Goal: Task Accomplishment & Management: Use online tool/utility

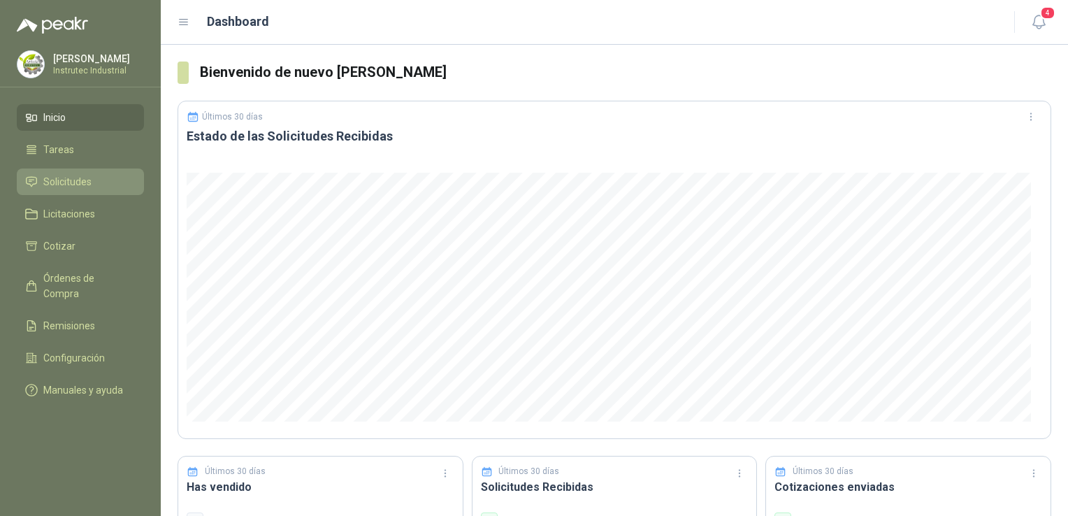
click at [79, 178] on span "Solicitudes" at bounding box center [67, 181] width 48 height 15
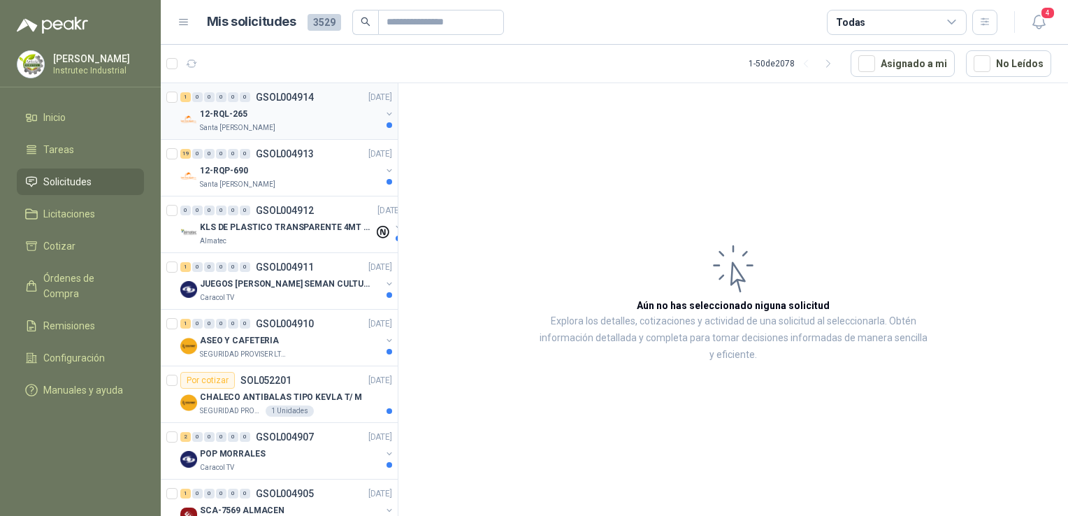
click at [301, 122] on div "Santa [PERSON_NAME]" at bounding box center [290, 127] width 181 height 11
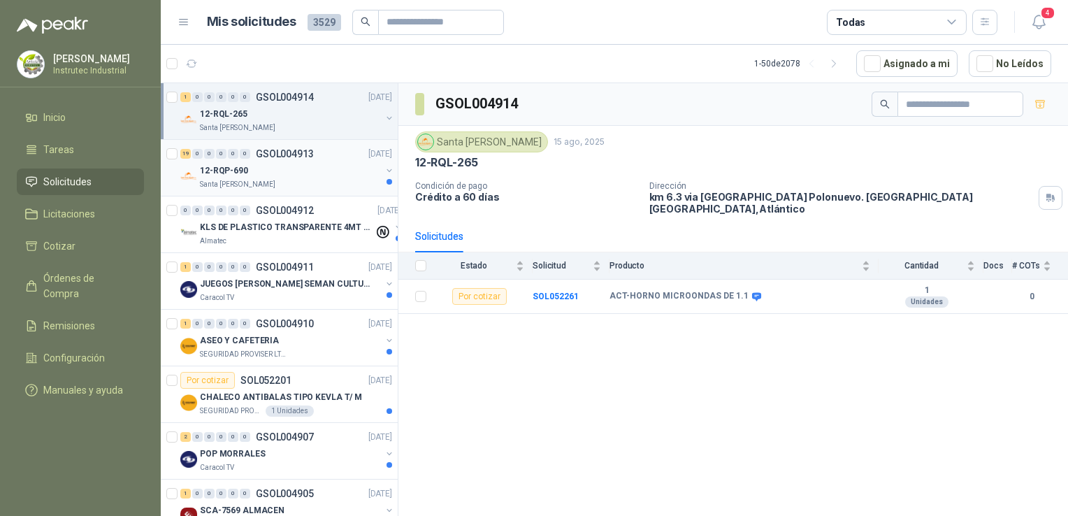
click at [324, 163] on div "12-RQP-690" at bounding box center [290, 170] width 181 height 17
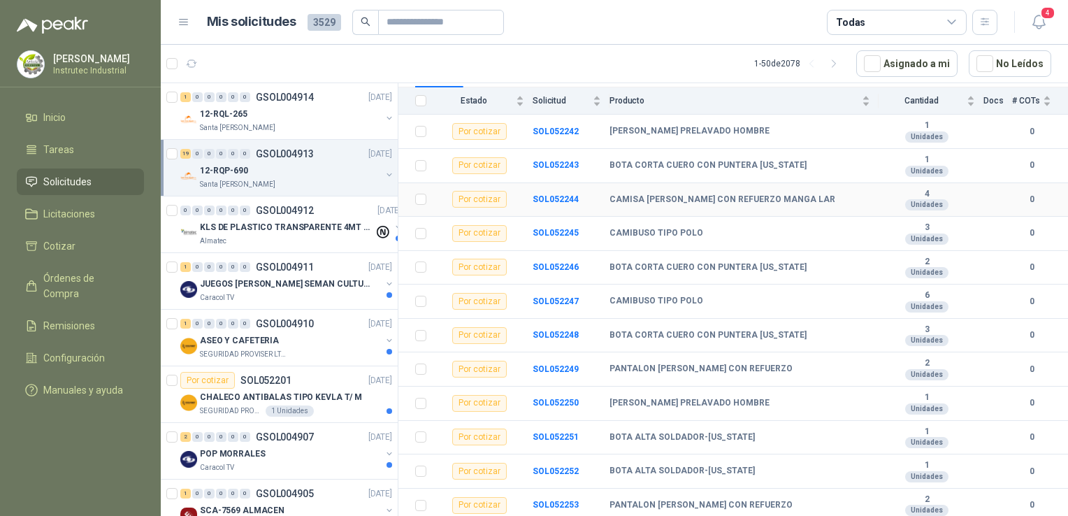
scroll to position [210, 0]
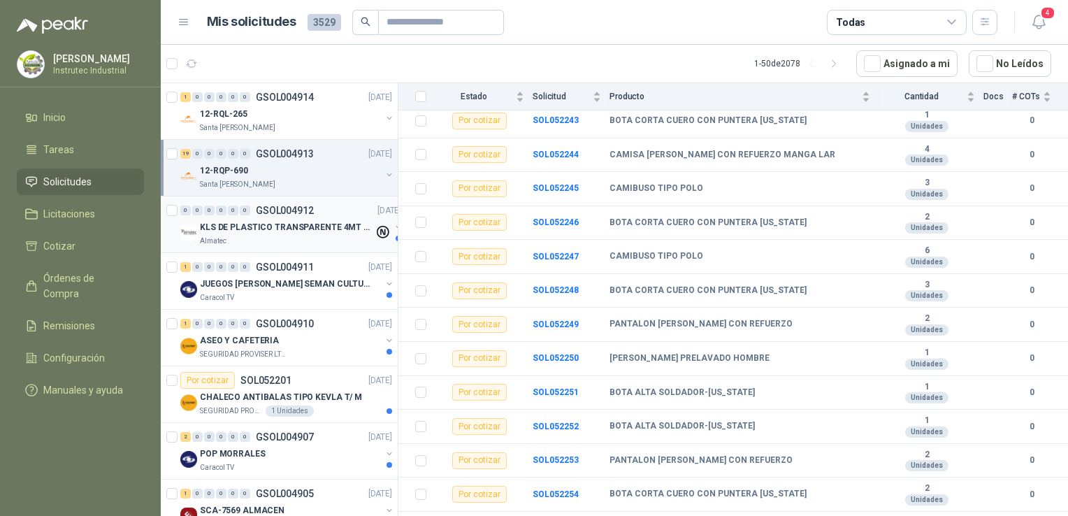
click at [254, 229] on p "KLS DE PLASTICO TRANSPARENTE 4MT CAL 4 Y CINTA TRA" at bounding box center [287, 227] width 174 height 13
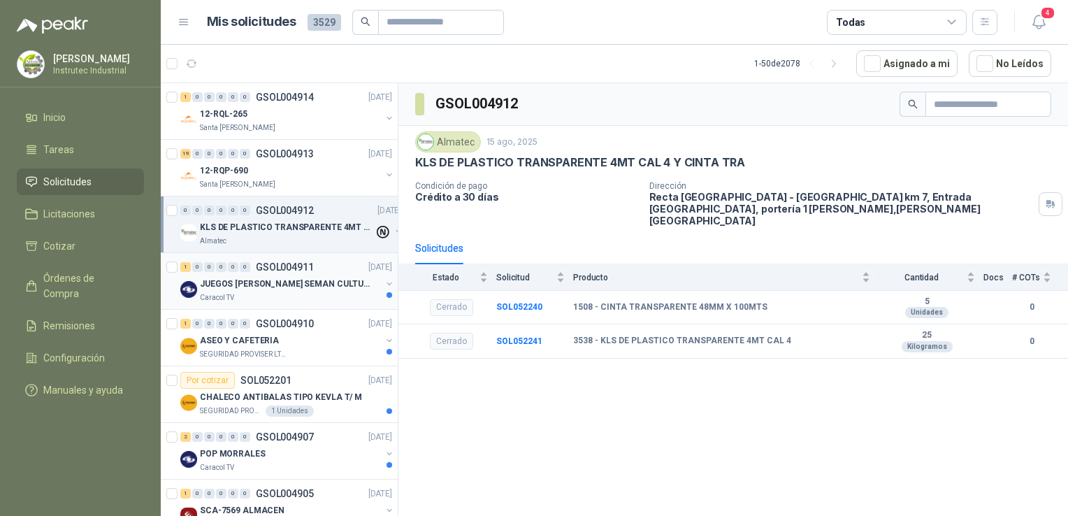
click at [277, 297] on div "Caracol TV" at bounding box center [290, 297] width 181 height 11
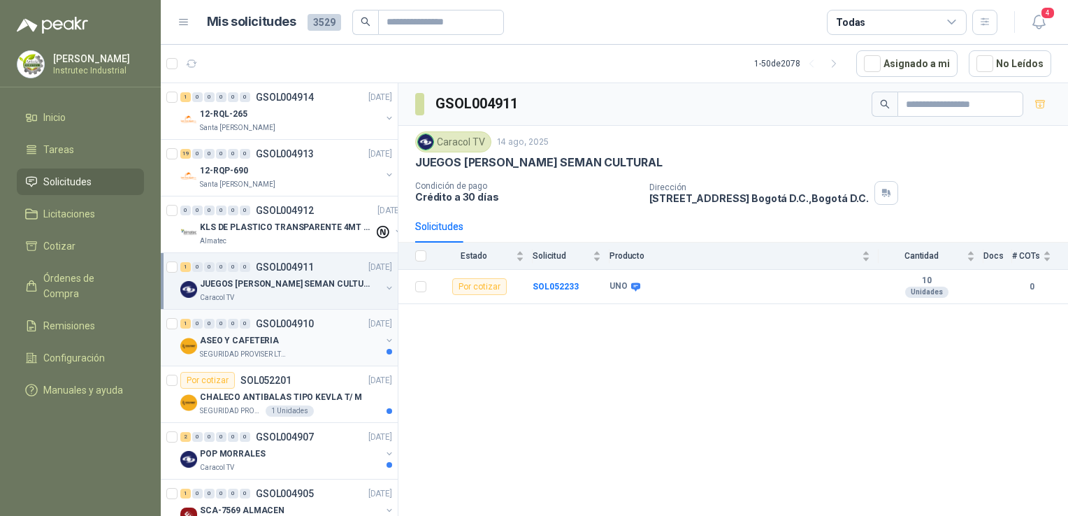
click at [317, 342] on div "ASEO Y CAFETERIA" at bounding box center [290, 340] width 181 height 17
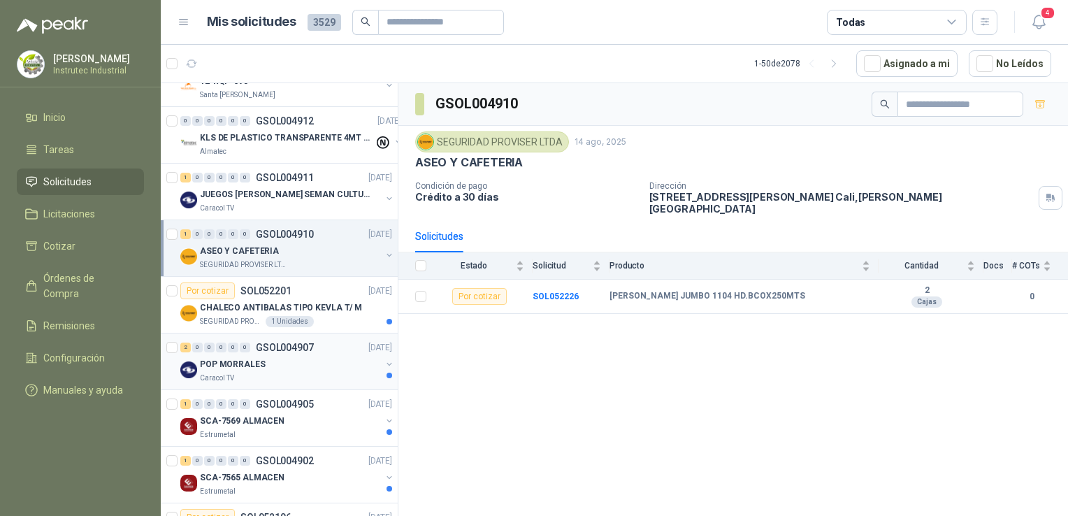
scroll to position [140, 0]
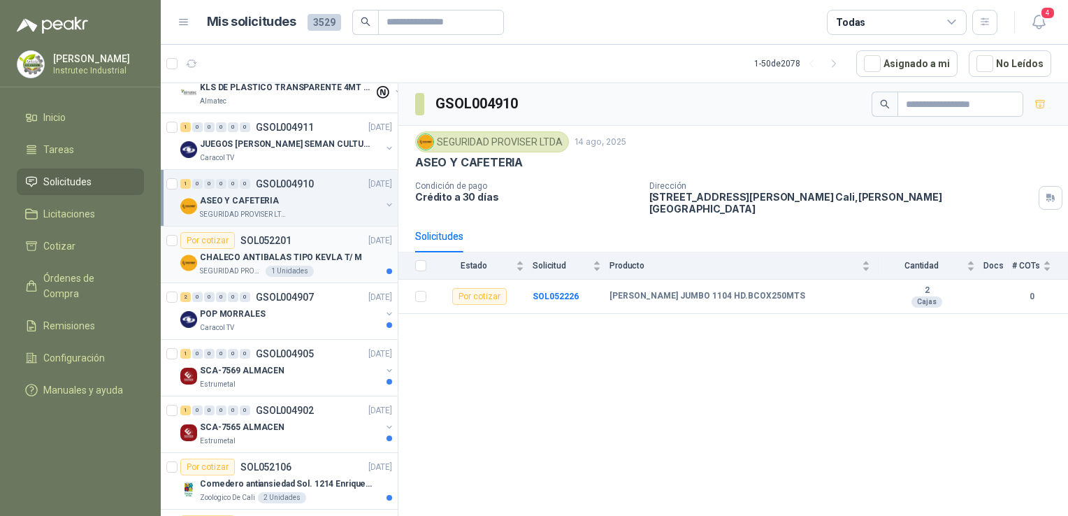
click at [330, 238] on div "Por cotizar SOL052201 [DATE]" at bounding box center [286, 240] width 212 height 17
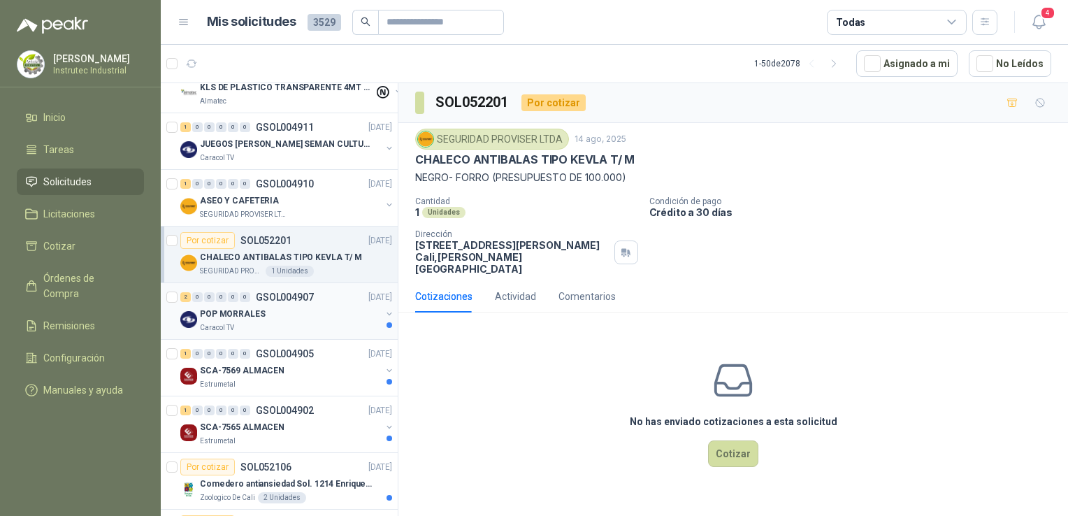
click at [317, 312] on div "POP MORRALES" at bounding box center [290, 313] width 181 height 17
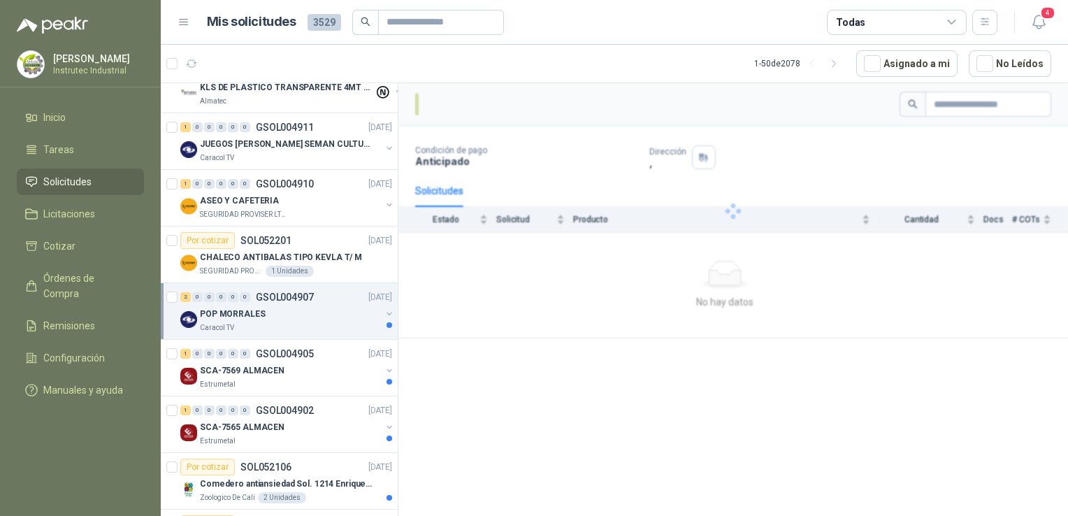
scroll to position [349, 0]
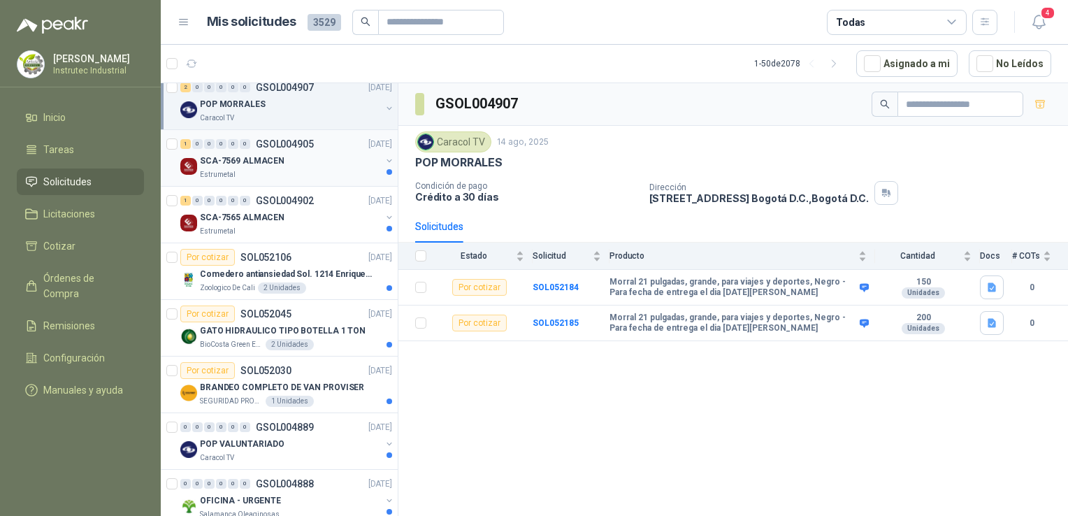
click at [313, 153] on div "SCA-7569 ALMACEN" at bounding box center [290, 160] width 181 height 17
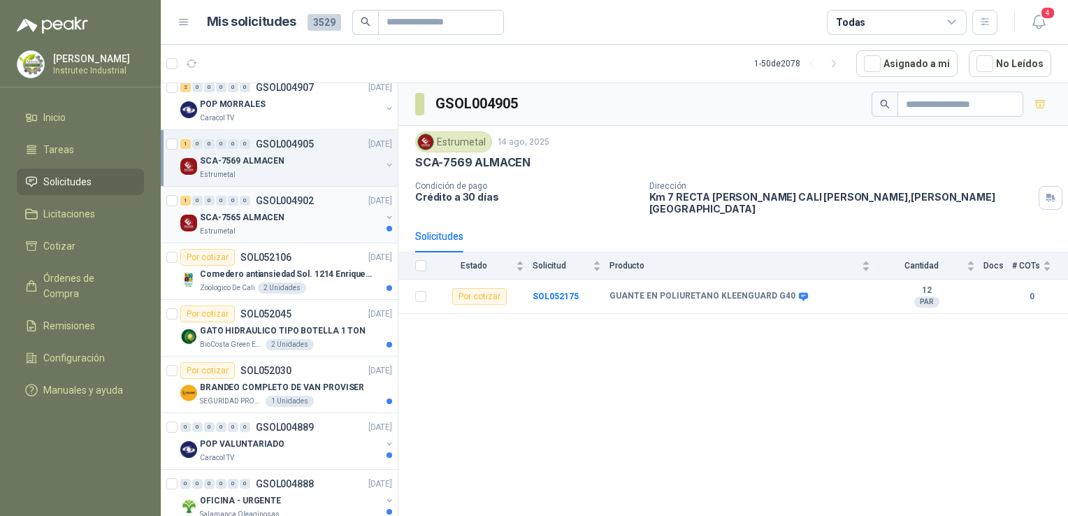
click at [313, 217] on div "SCA-7565 ALMACEN" at bounding box center [290, 217] width 181 height 17
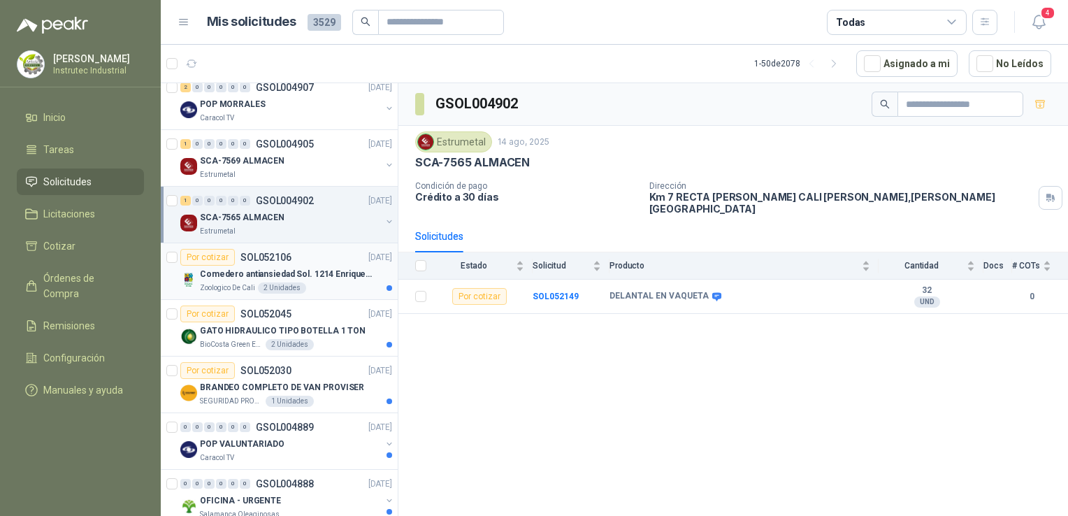
click at [318, 287] on div "Zoologico De Cali 2 Unidades" at bounding box center [296, 287] width 192 height 11
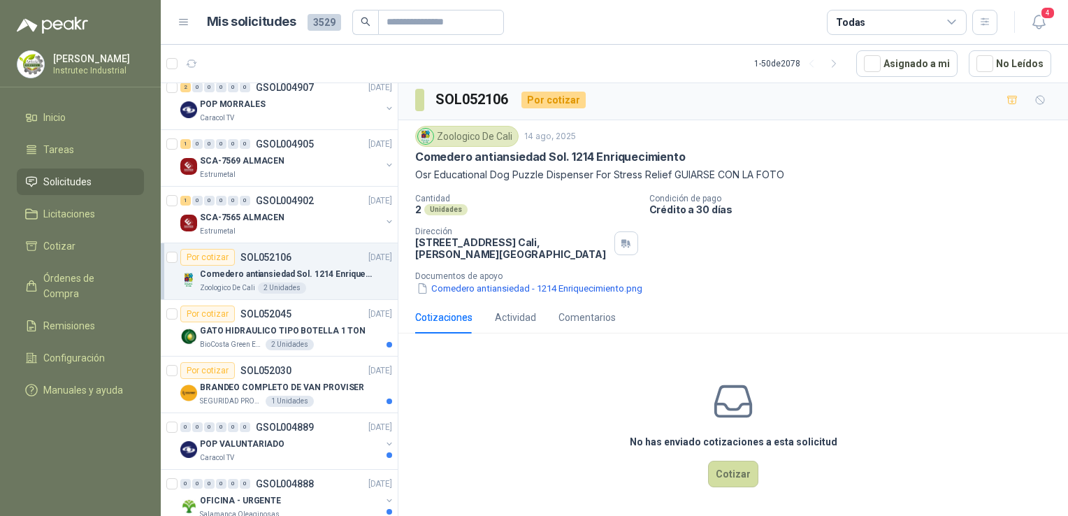
scroll to position [4, 0]
click at [338, 326] on p "GATO HIDRAULICO TIPO BOTELLA 1 TON" at bounding box center [283, 330] width 166 height 13
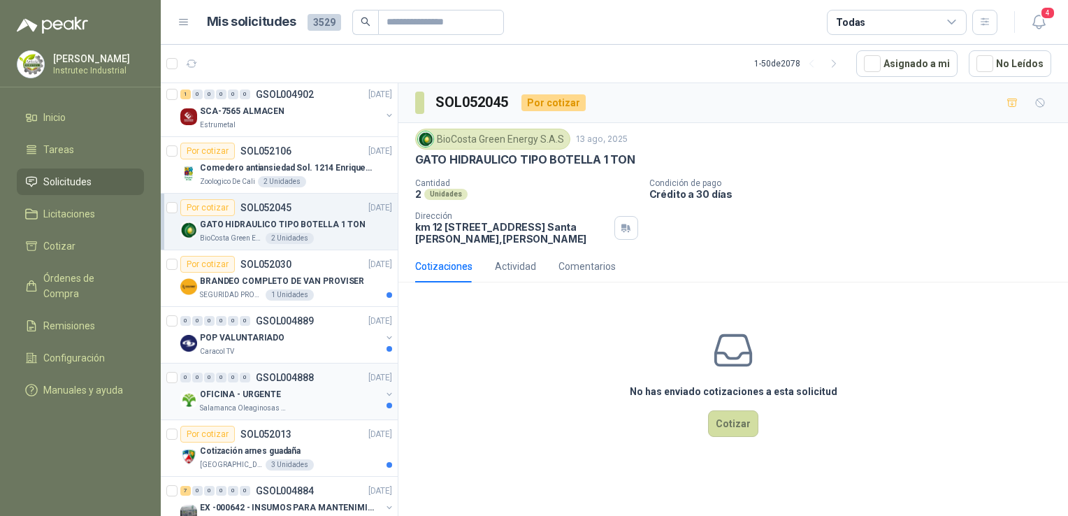
scroll to position [489, 0]
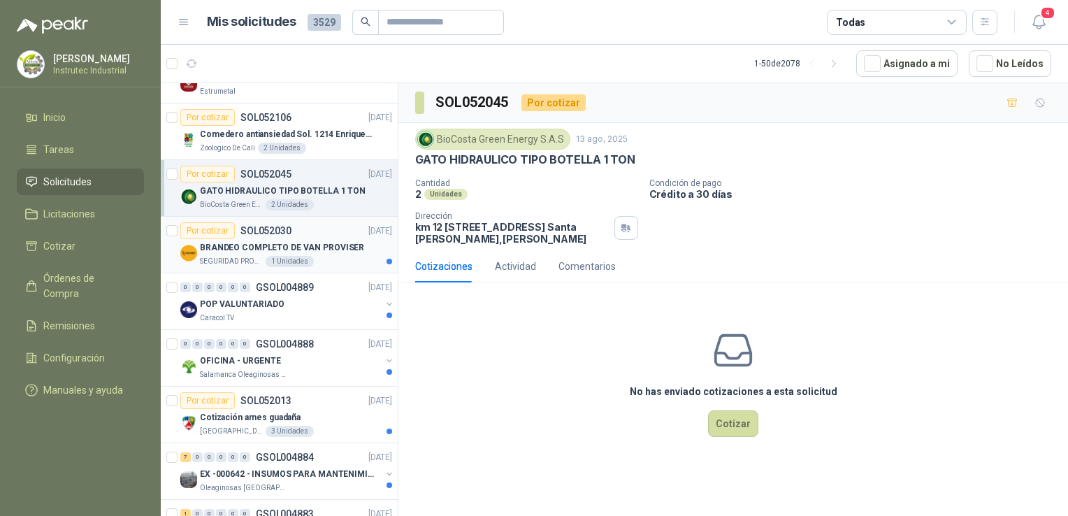
click at [346, 262] on div "SEGURIDAD PROVISER LTDA 1 Unidades" at bounding box center [296, 261] width 192 height 11
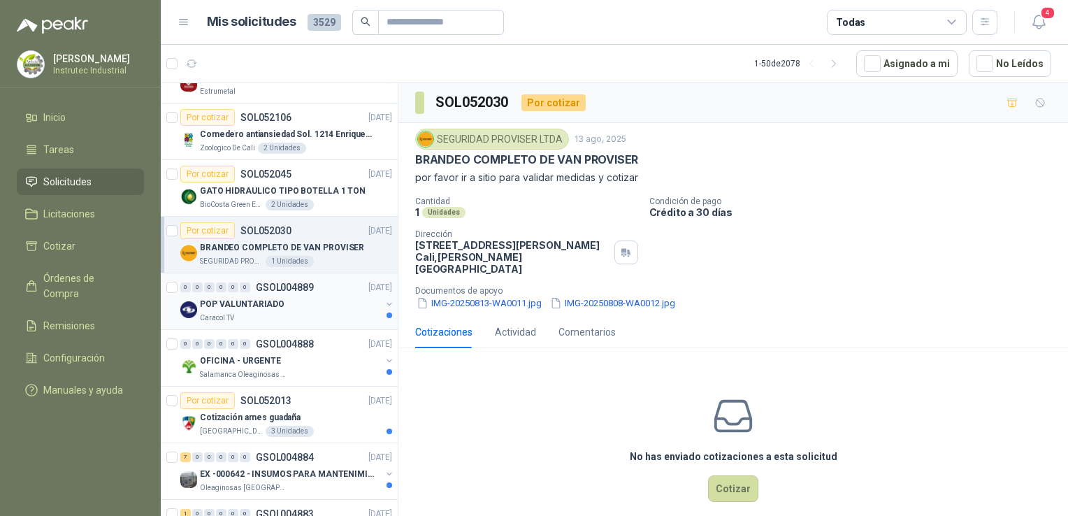
click at [321, 315] on div "Caracol TV" at bounding box center [290, 317] width 181 height 11
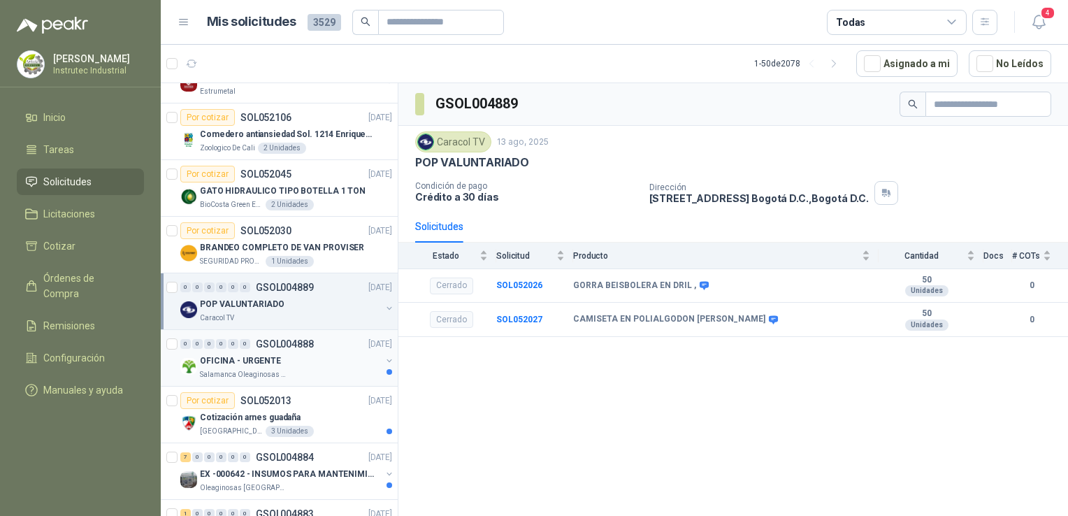
click at [308, 365] on div "OFICINA - URGENTE" at bounding box center [290, 360] width 181 height 17
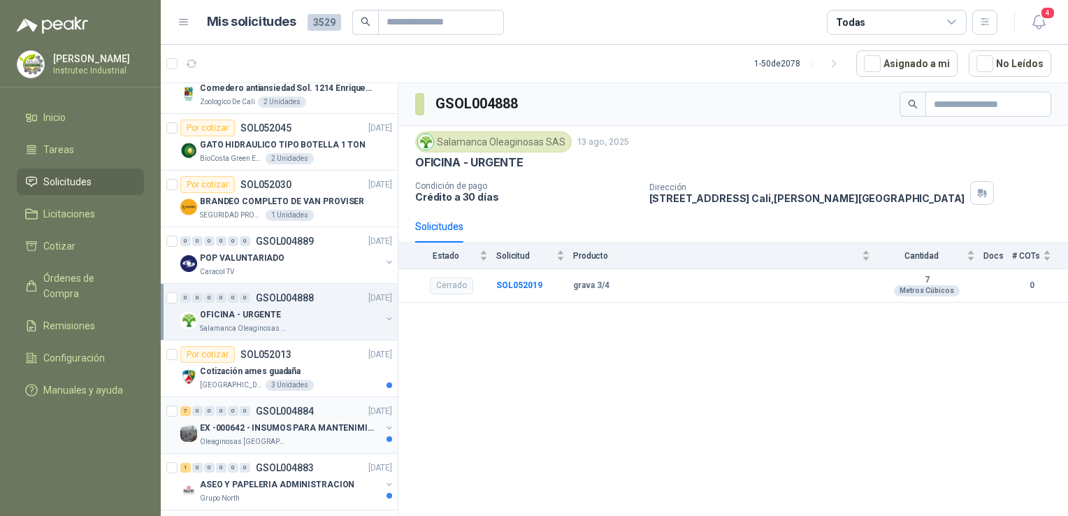
scroll to position [559, 0]
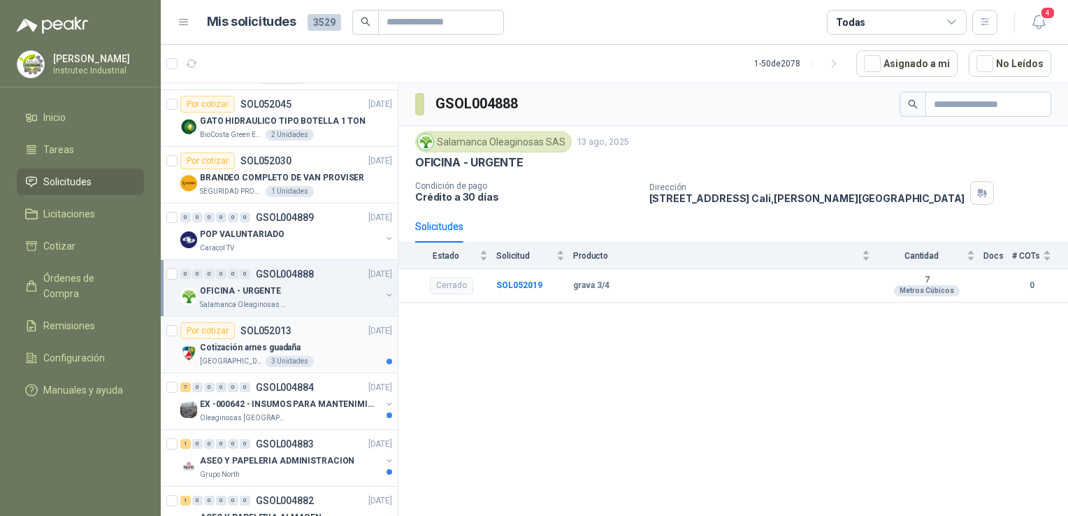
click at [317, 347] on div "Cotización arnes guadaña" at bounding box center [296, 347] width 192 height 17
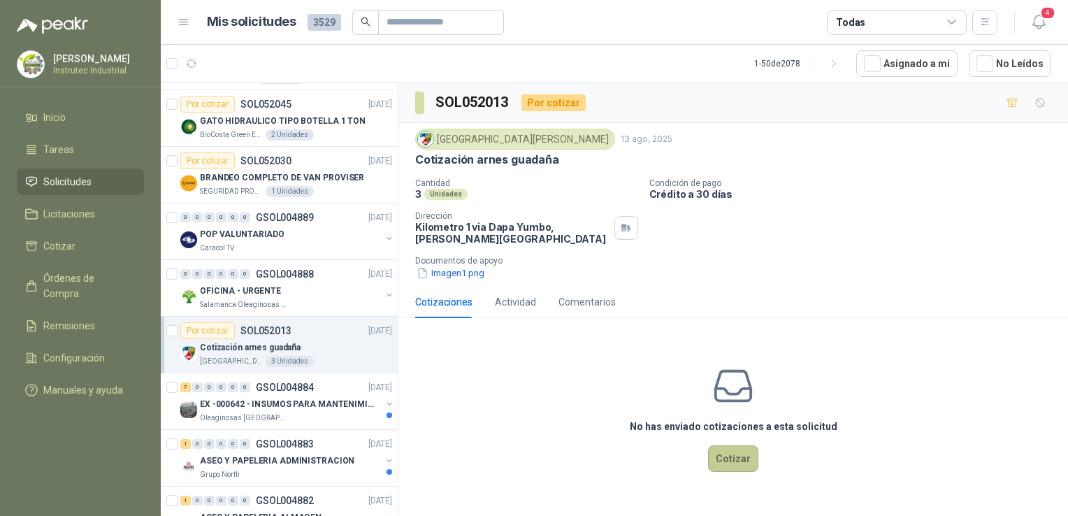
click at [727, 458] on button "Cotizar" at bounding box center [733, 458] width 50 height 27
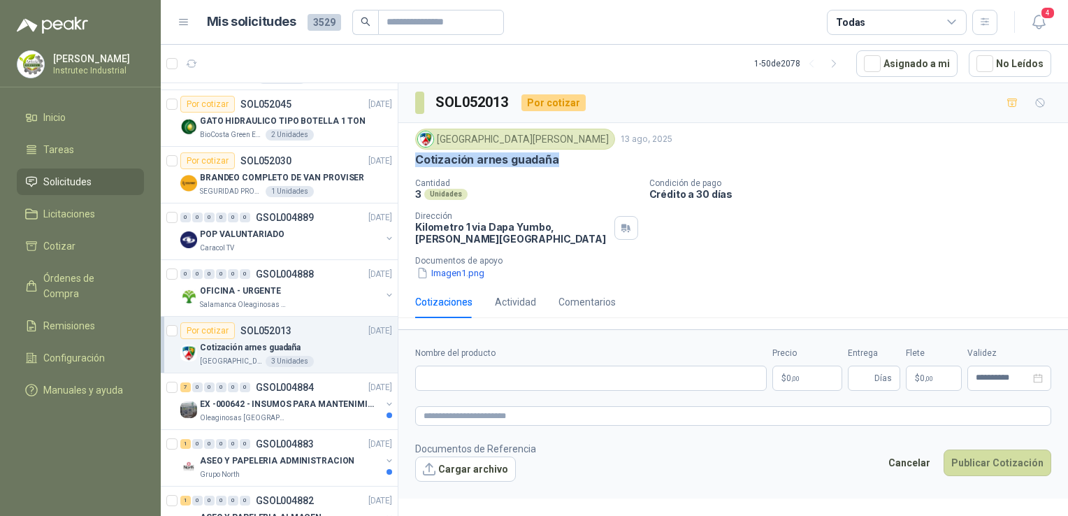
drag, startPoint x: 566, startPoint y: 162, endPoint x: 410, endPoint y: 161, distance: 155.9
click at [410, 161] on div "Colegio [PERSON_NAME] [DATE] Cotización arnes guadaña Cantidad 3 Unidades Condi…" at bounding box center [733, 204] width 670 height 163
copy p "Cotización arnes guadaña"
click at [526, 381] on input "Nombre del producto" at bounding box center [591, 378] width 352 height 25
paste input "**********"
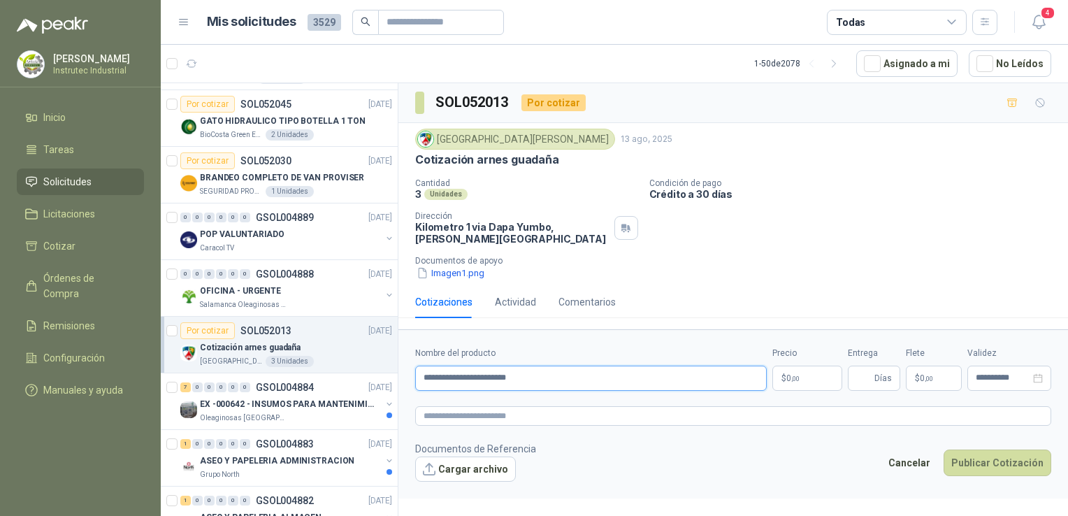
type input "**********"
click at [815, 380] on body "[PERSON_NAME] Instrutec Industrial Inicio Tareas Solicitudes Licitaciones Cotiz…" at bounding box center [534, 258] width 1068 height 516
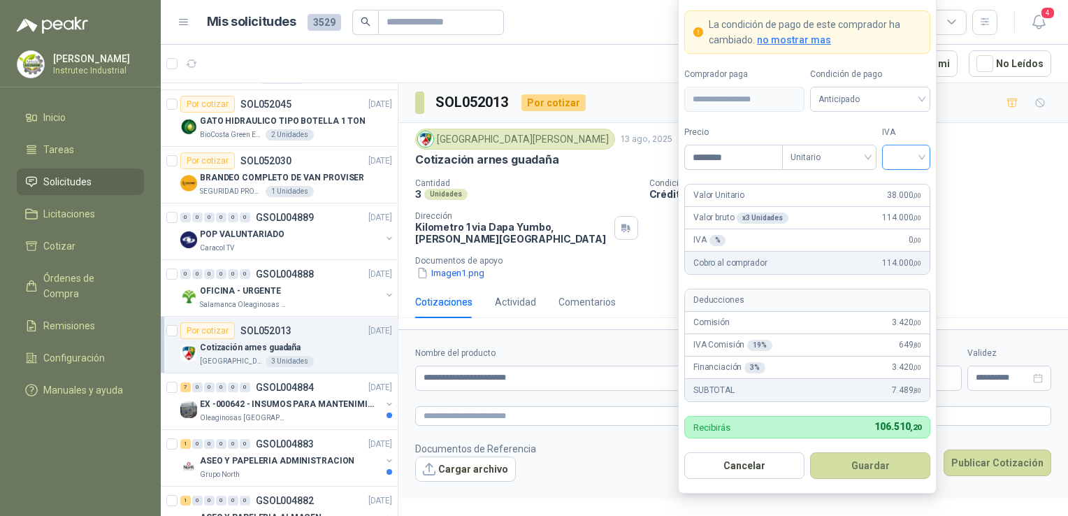
click at [923, 156] on div at bounding box center [906, 157] width 48 height 25
type input "********"
click at [920, 180] on div "19%" at bounding box center [906, 187] width 43 height 22
click at [879, 469] on button "Guardar" at bounding box center [870, 465] width 120 height 27
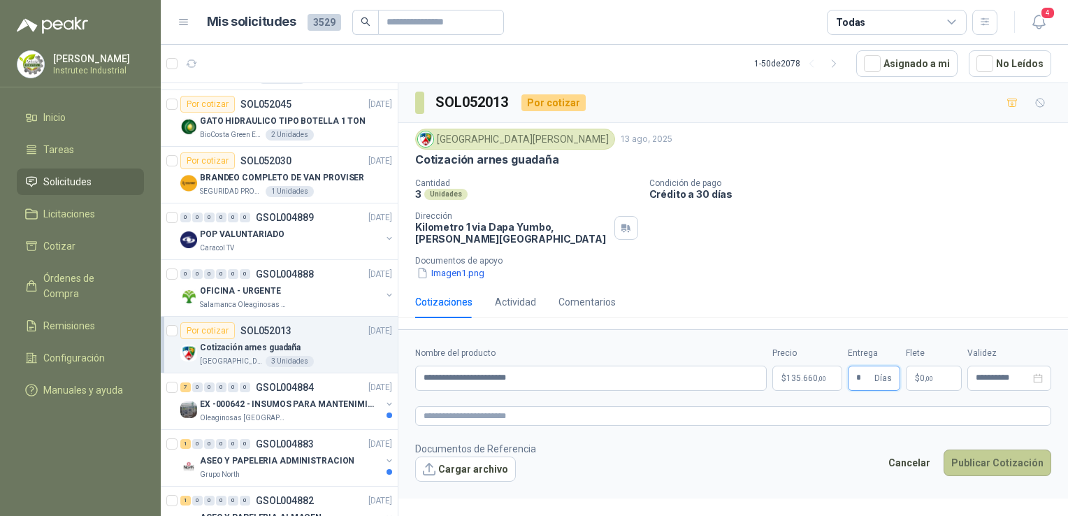
type input "*"
click at [1008, 461] on button "Publicar Cotización" at bounding box center [998, 462] width 108 height 27
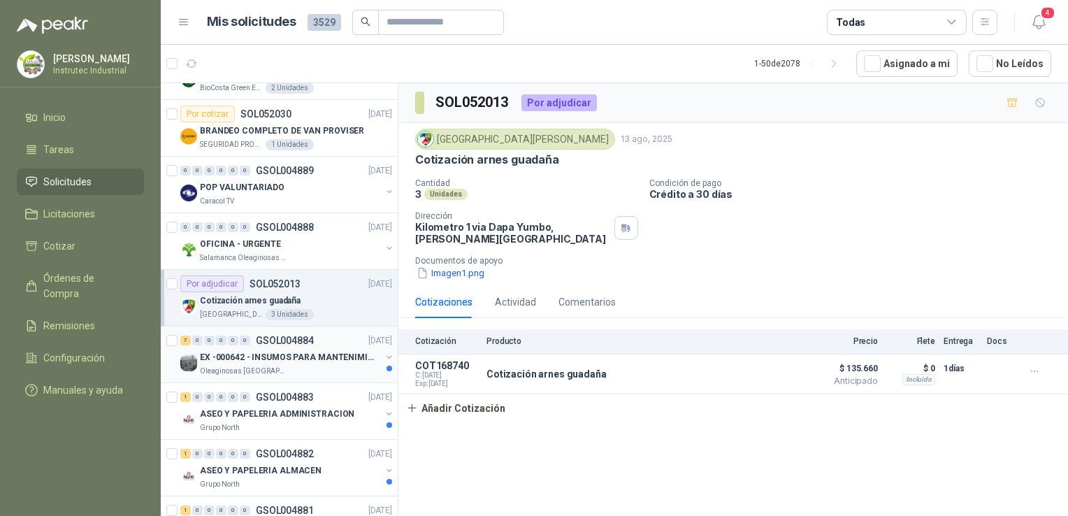
scroll to position [629, 0]
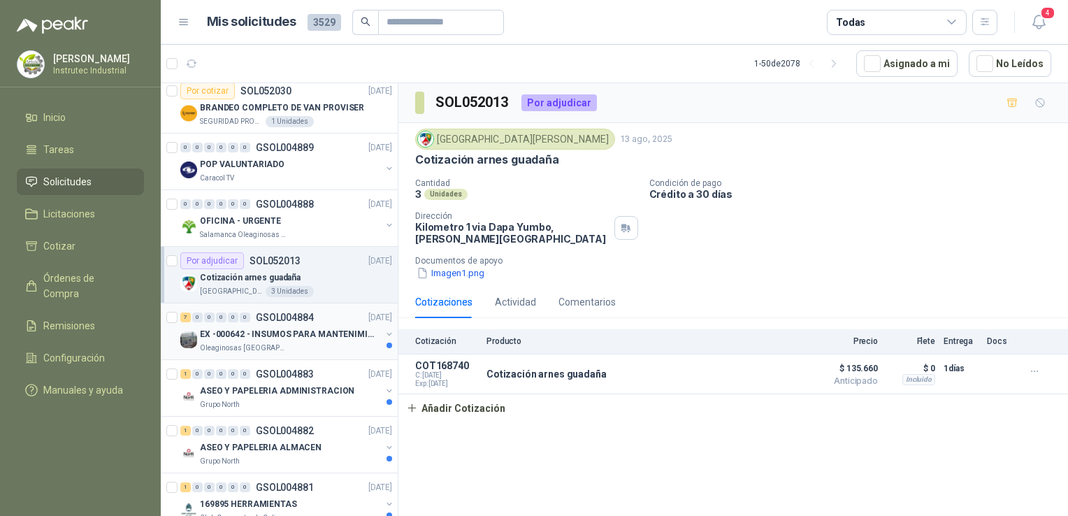
click at [321, 348] on div "Oleaginosas [GEOGRAPHIC_DATA][PERSON_NAME]" at bounding box center [290, 347] width 181 height 11
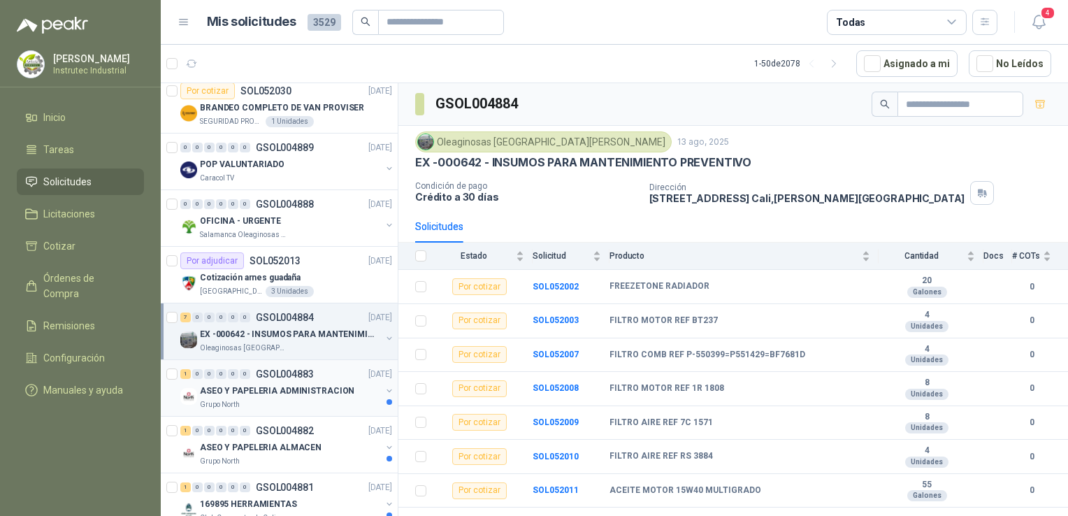
click at [308, 399] on div "Grupo North" at bounding box center [290, 404] width 181 height 11
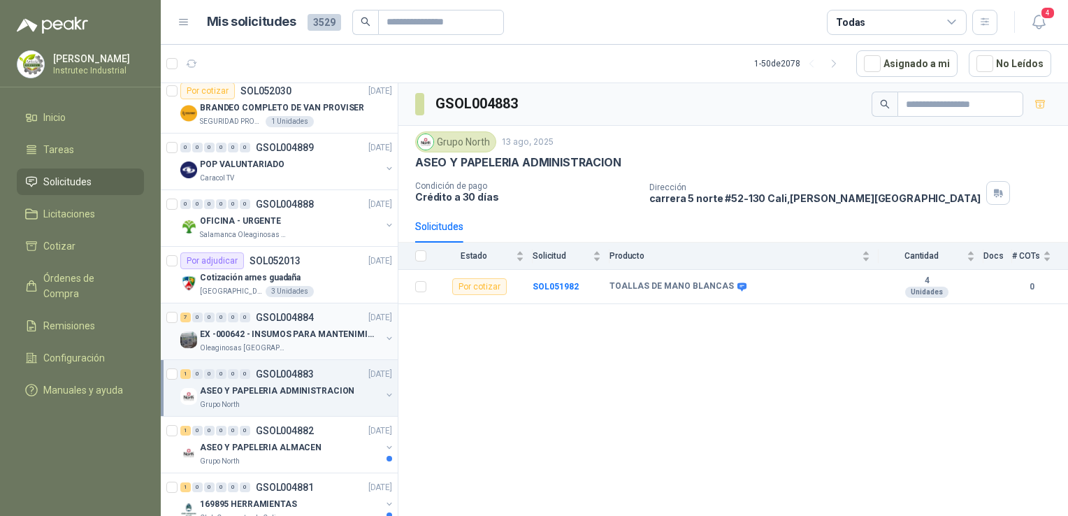
click at [310, 348] on div "Oleaginosas [GEOGRAPHIC_DATA][PERSON_NAME]" at bounding box center [290, 347] width 181 height 11
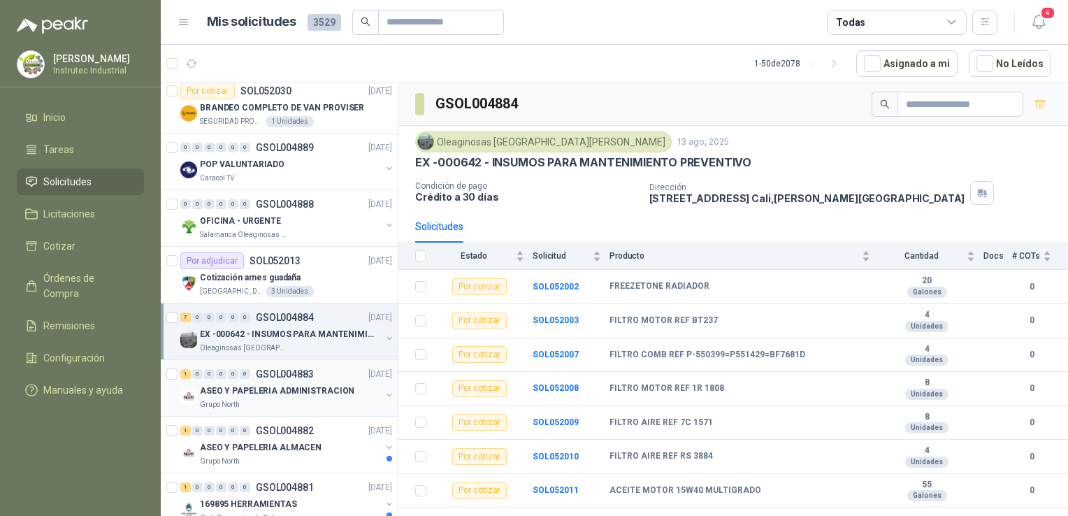
click at [324, 404] on div "Grupo North" at bounding box center [290, 404] width 181 height 11
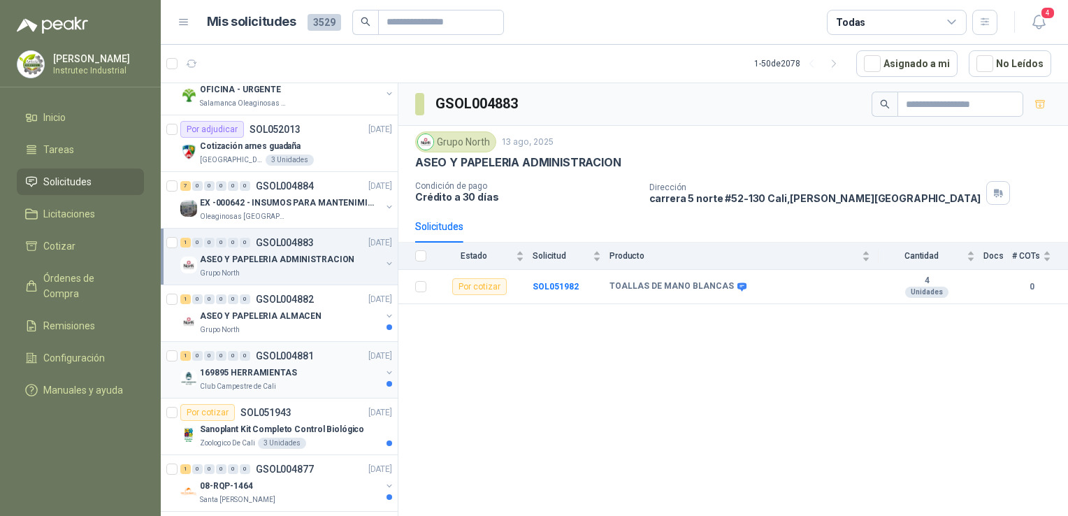
scroll to position [769, 0]
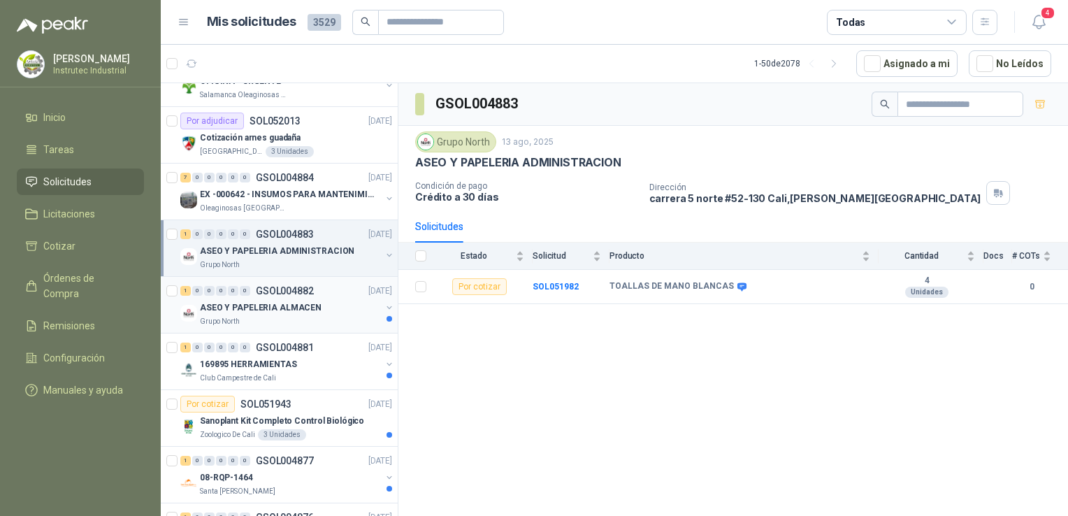
click at [342, 306] on div "ASEO Y PAPELERIA ALMACEN" at bounding box center [290, 307] width 181 height 17
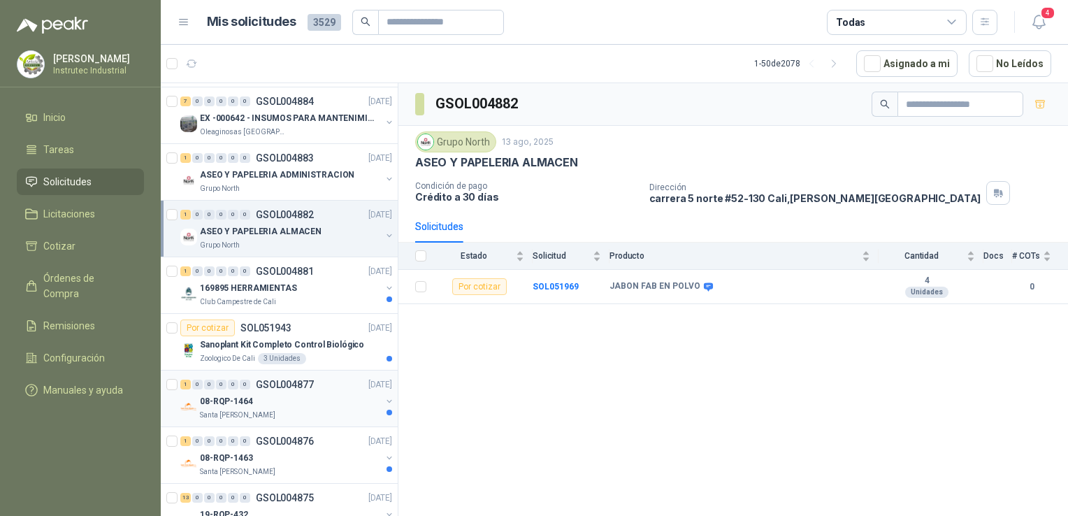
scroll to position [909, 0]
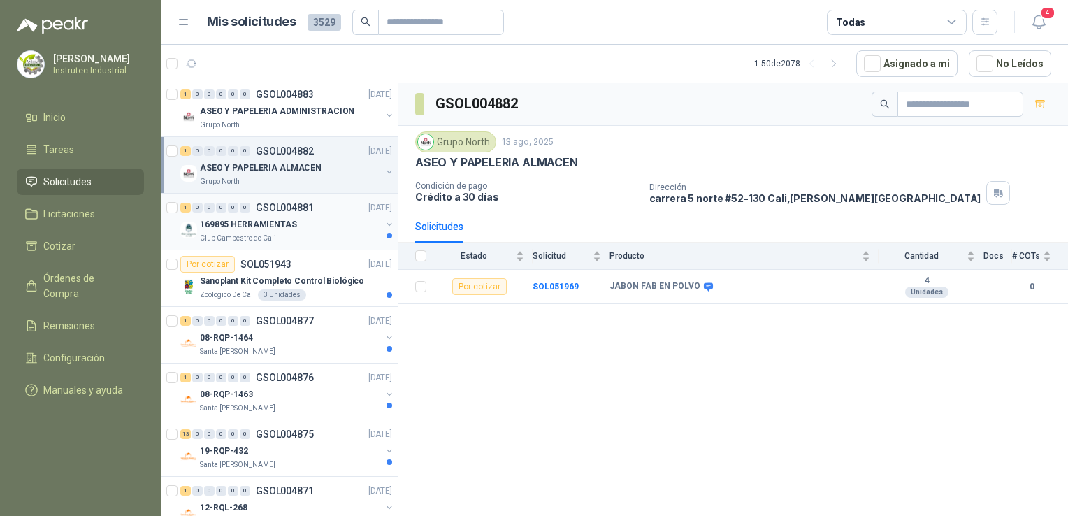
click at [327, 238] on div "Club Campestre de Cali" at bounding box center [290, 238] width 181 height 11
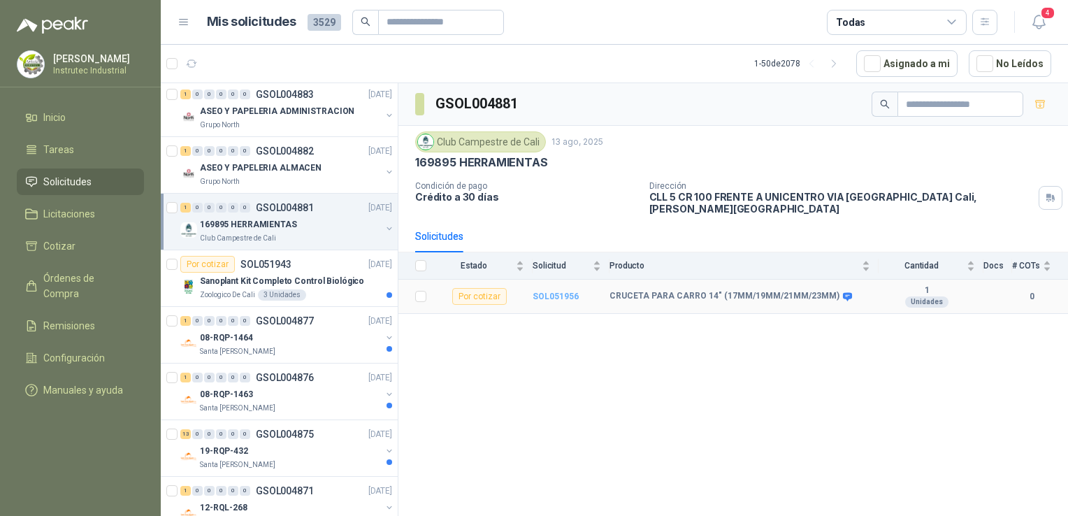
click at [565, 291] on b "SOL051956" at bounding box center [556, 296] width 46 height 10
